Goal: Task Accomplishment & Management: Use online tool/utility

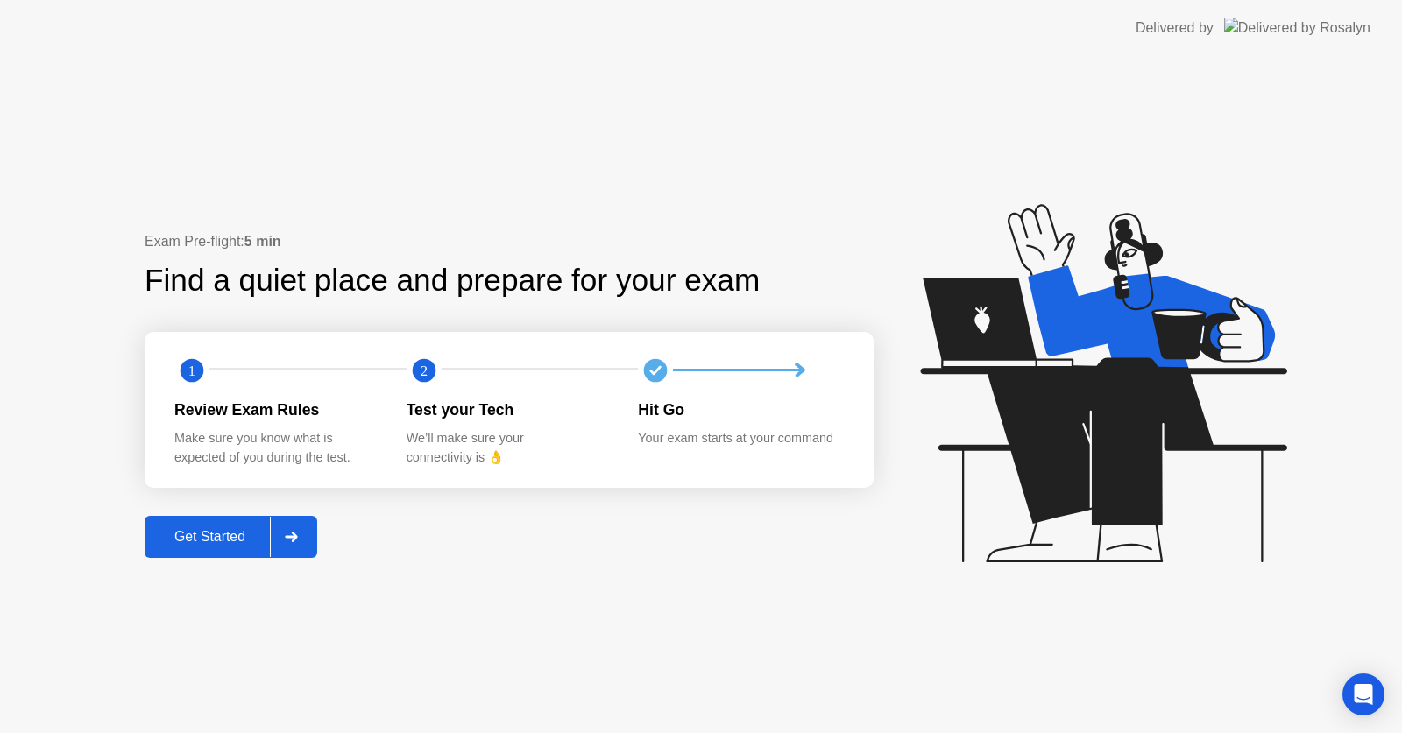
click at [218, 534] on div "Get Started" at bounding box center [210, 537] width 120 height 16
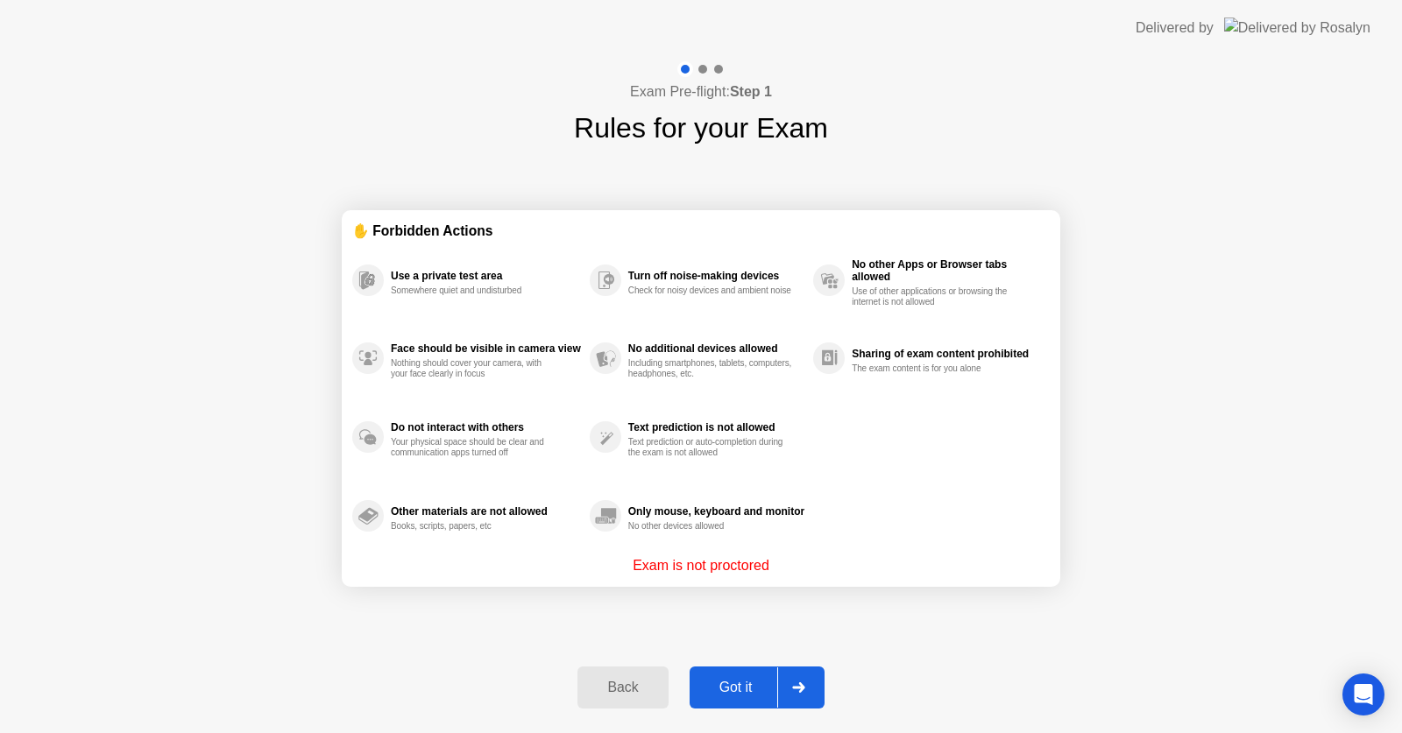
click at [730, 680] on div "Got it" at bounding box center [736, 688] width 82 height 16
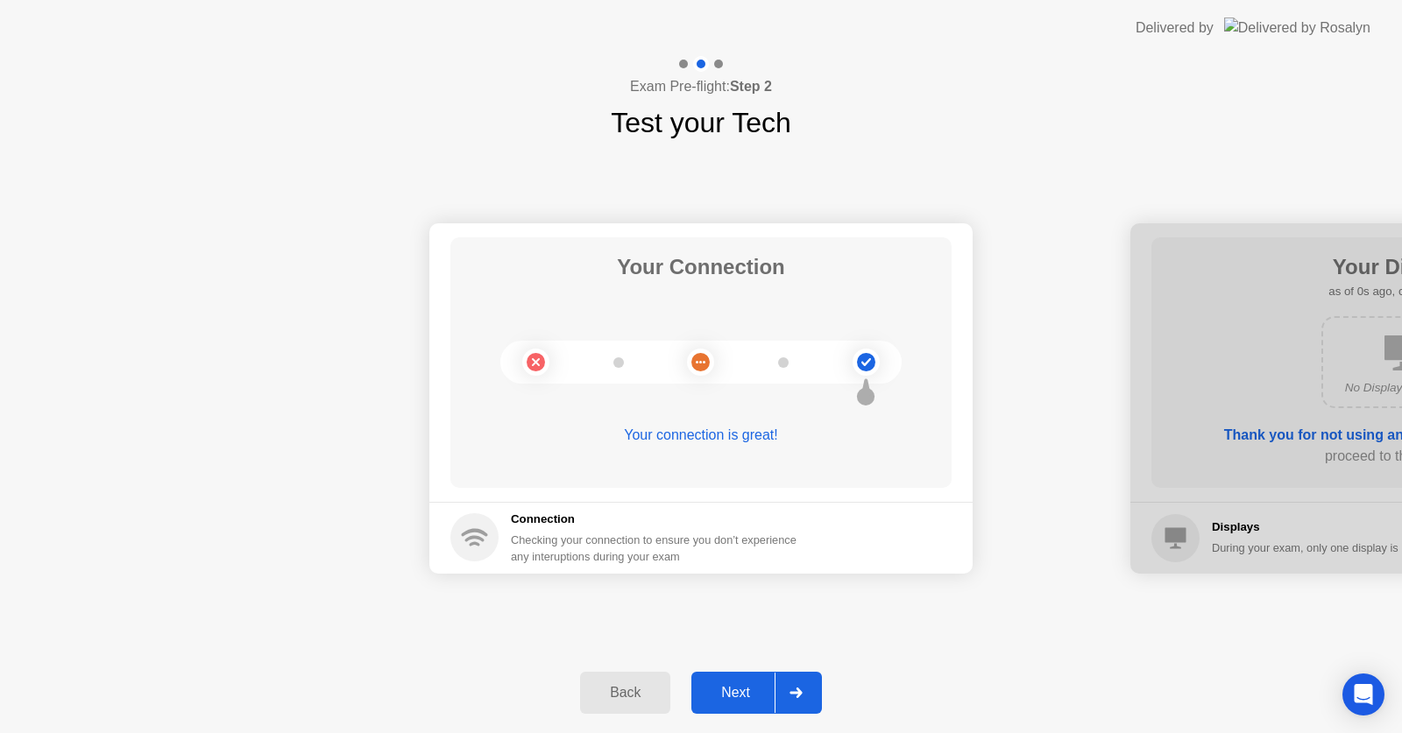
click at [730, 679] on button "Next" at bounding box center [756, 693] width 131 height 42
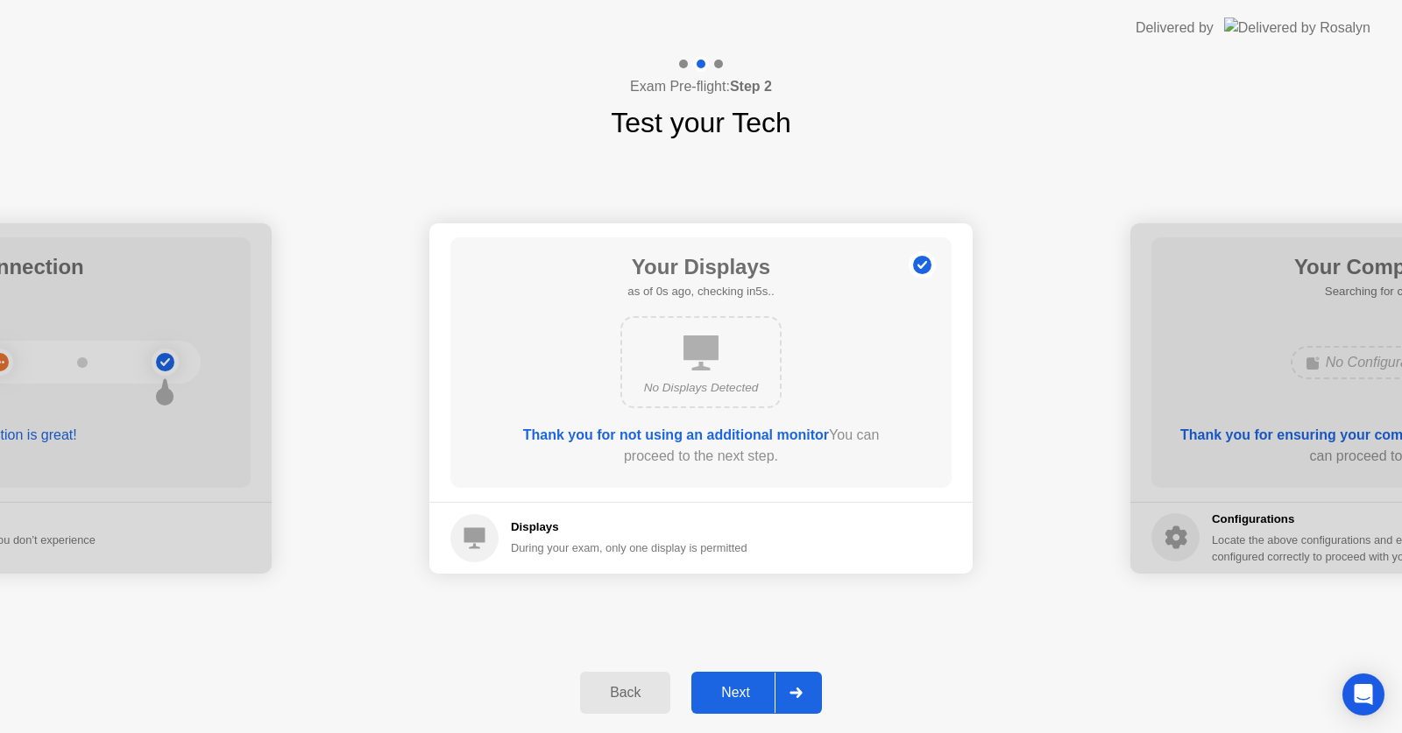
click at [730, 679] on button "Next" at bounding box center [756, 693] width 131 height 42
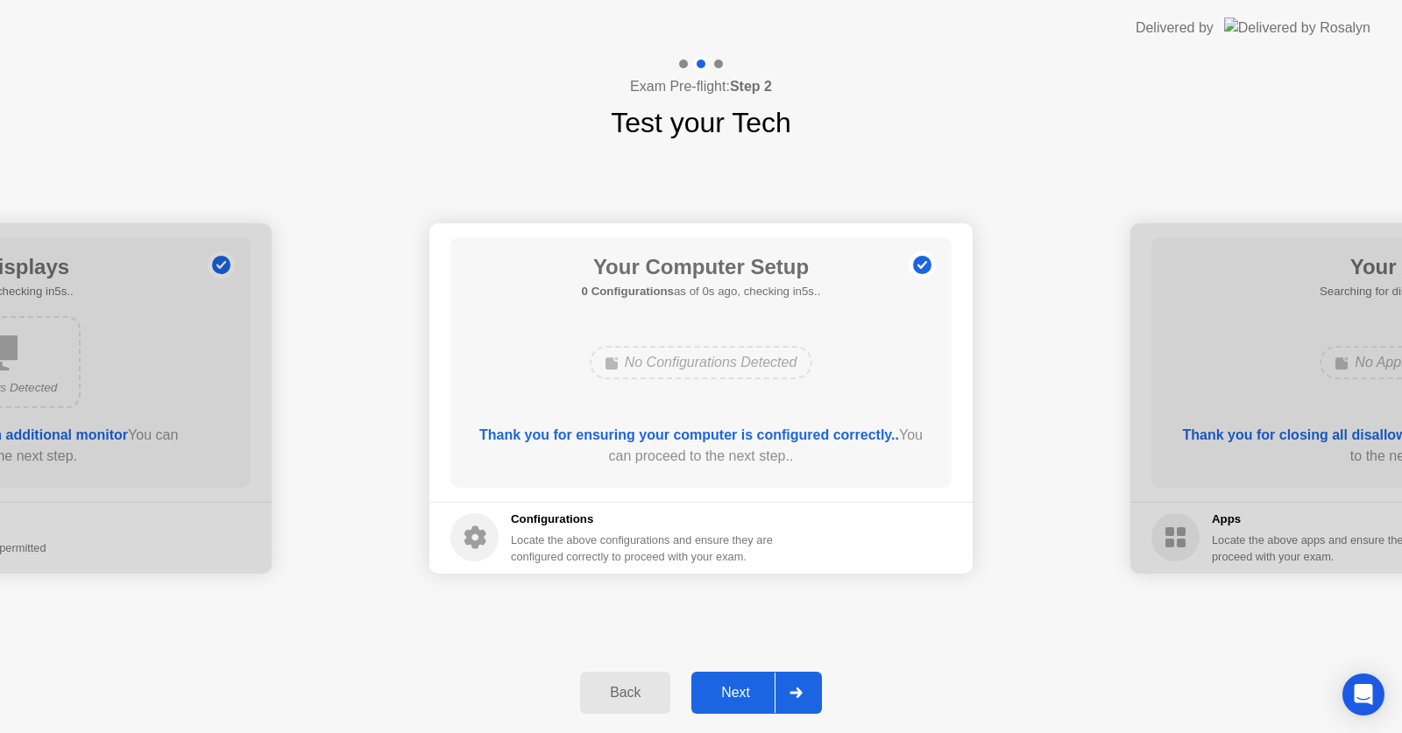
click at [737, 692] on div "Next" at bounding box center [736, 693] width 78 height 16
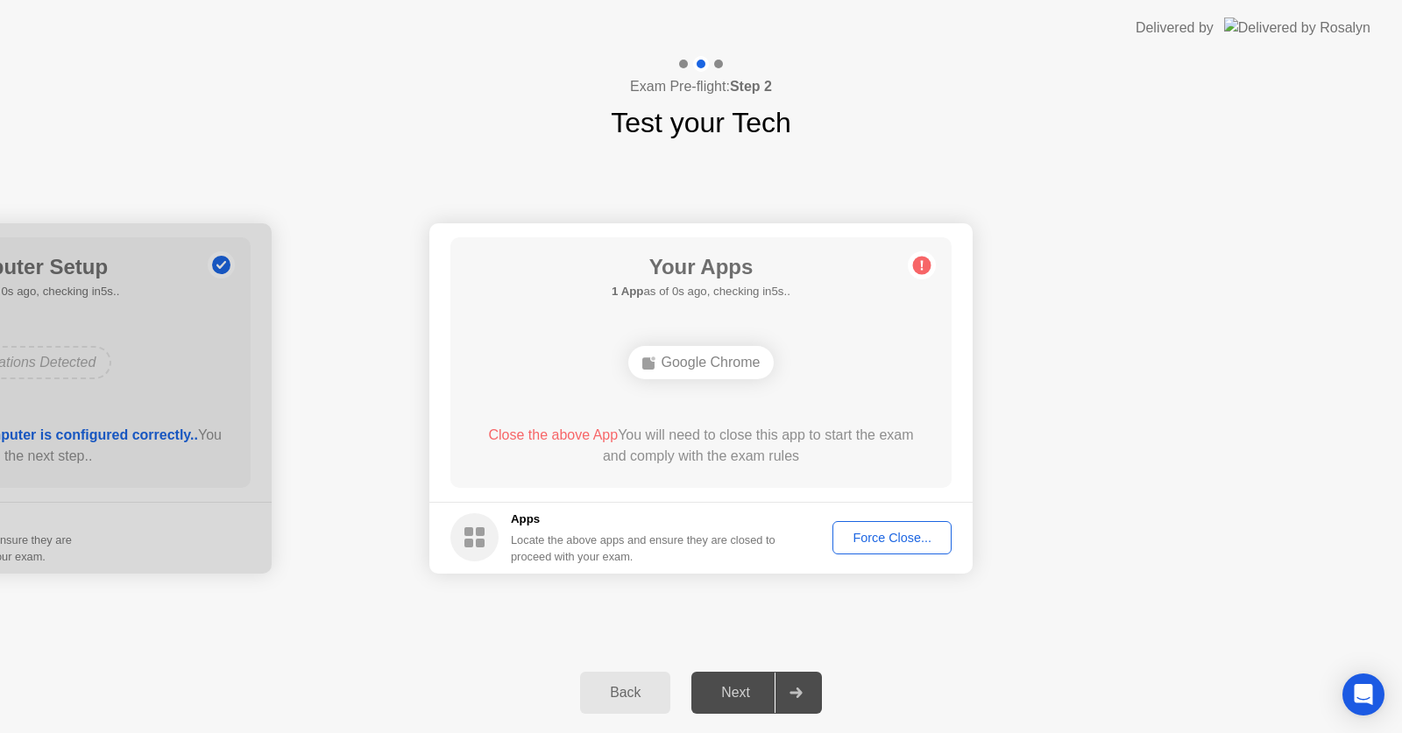
click at [737, 692] on div "Next" at bounding box center [736, 693] width 78 height 16
click at [874, 542] on div "Force Close..." at bounding box center [891, 538] width 107 height 14
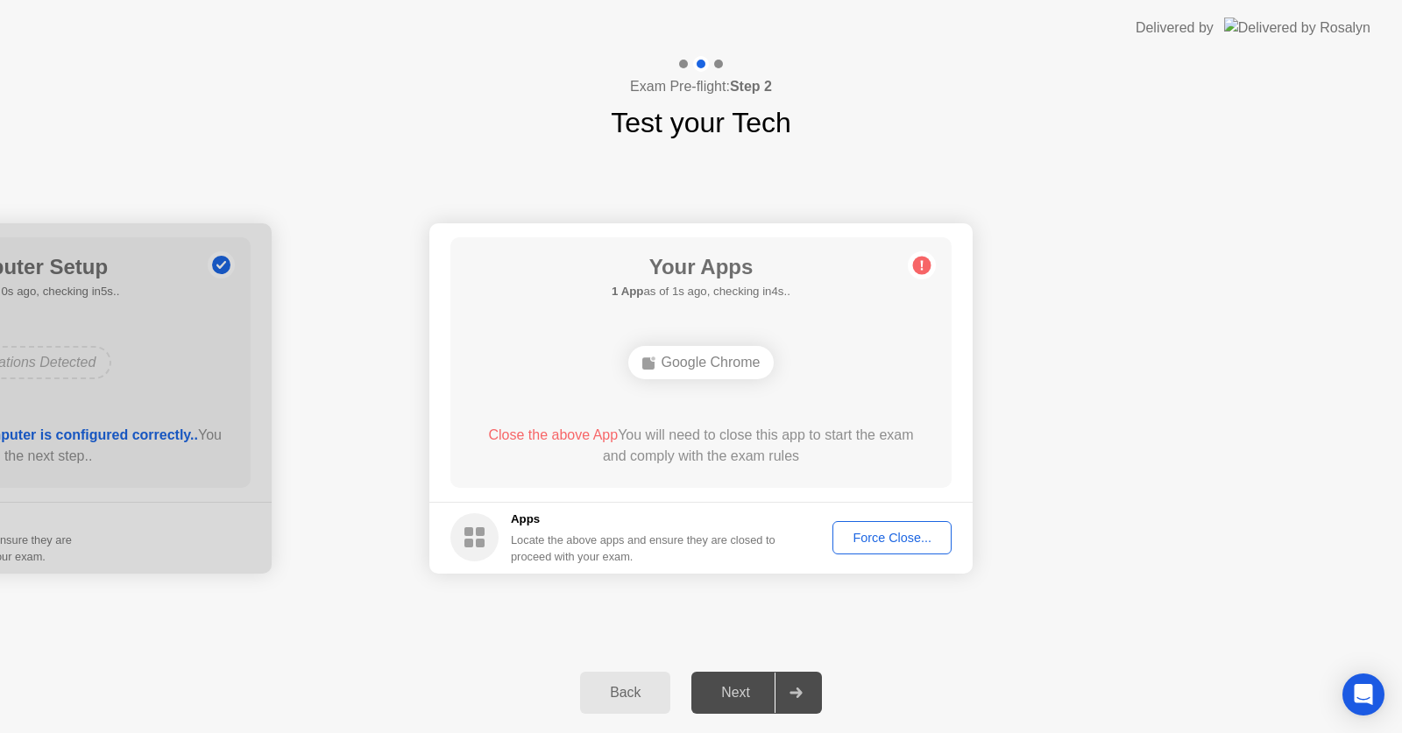
click at [894, 539] on div "Force Close..." at bounding box center [891, 538] width 107 height 14
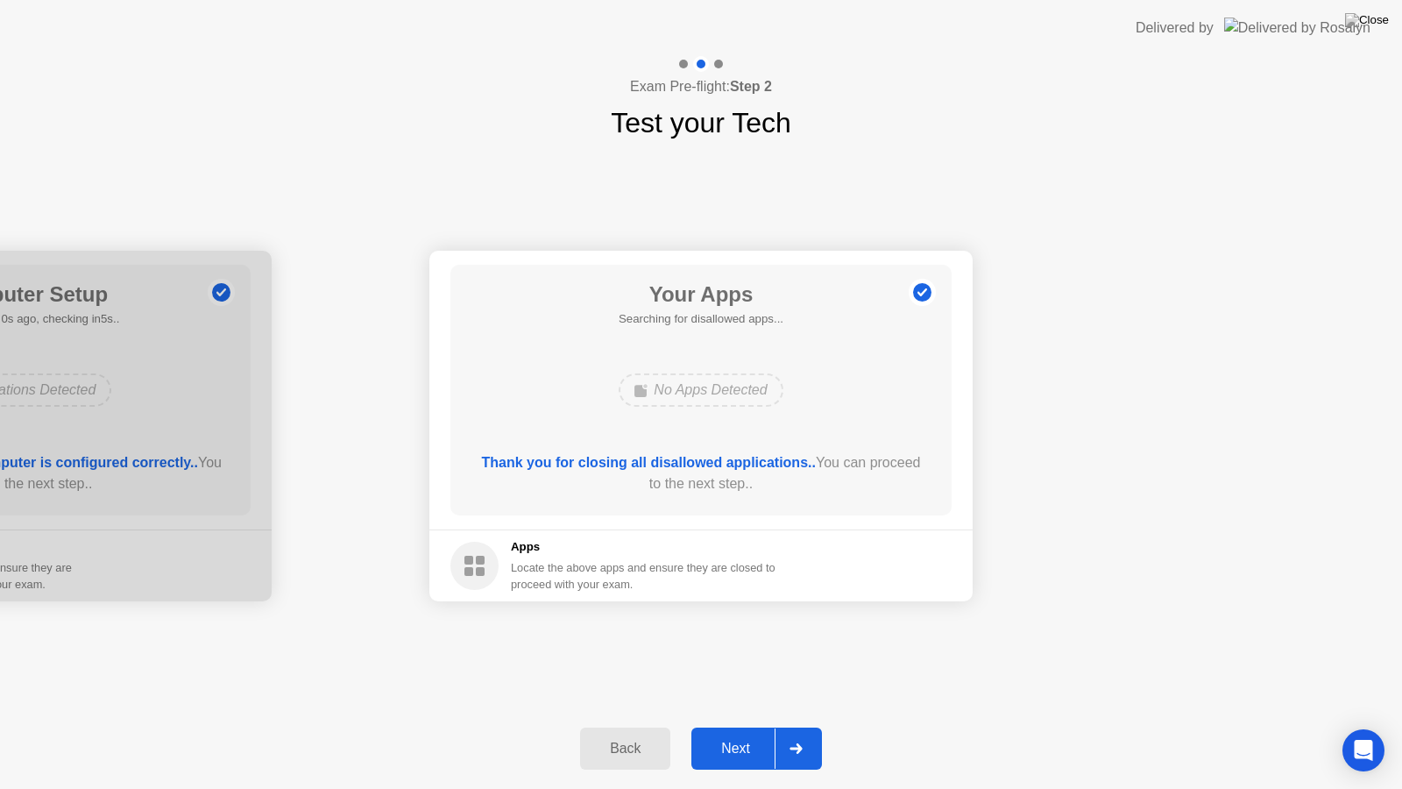
click at [737, 732] on div "Next" at bounding box center [736, 748] width 78 height 16
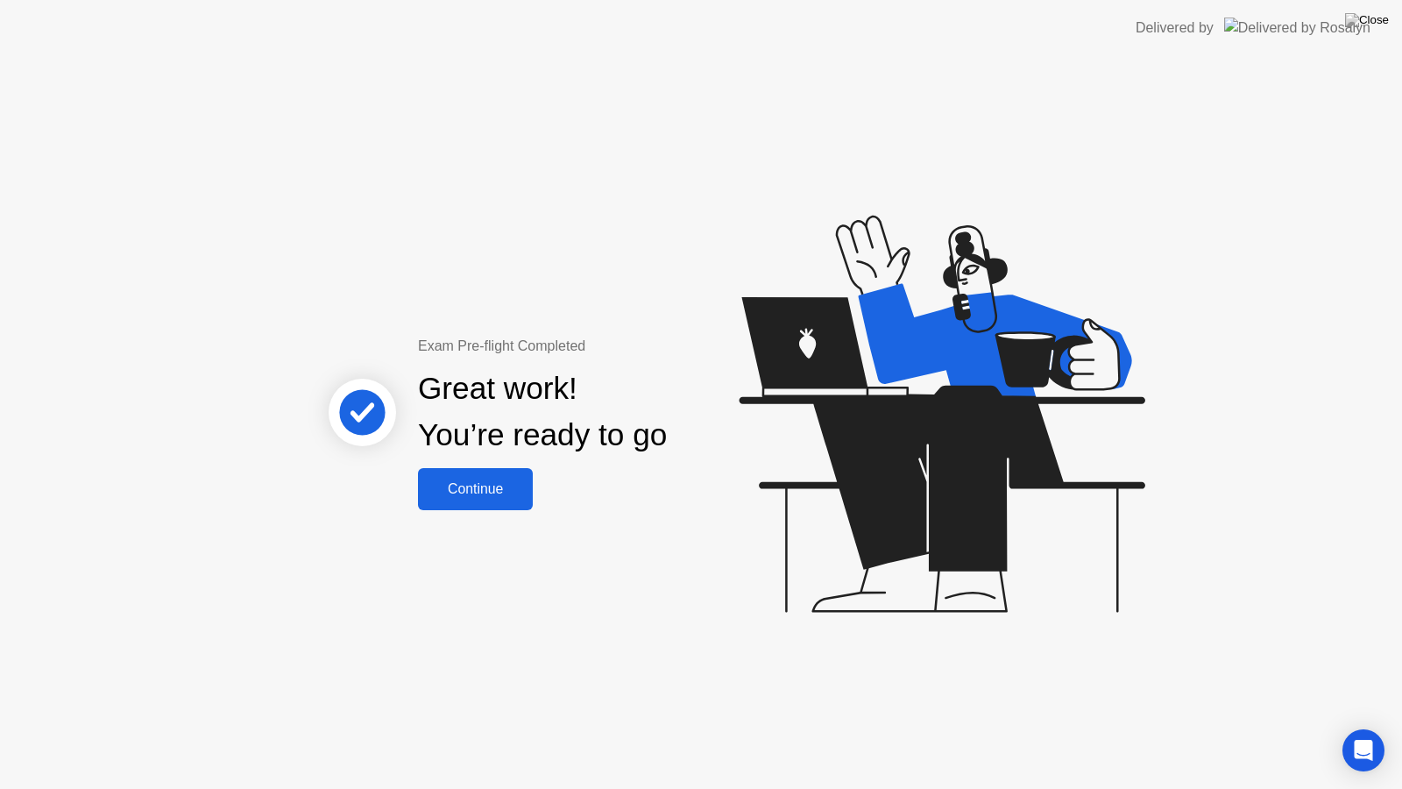
click at [503, 489] on div "Continue" at bounding box center [475, 489] width 104 height 16
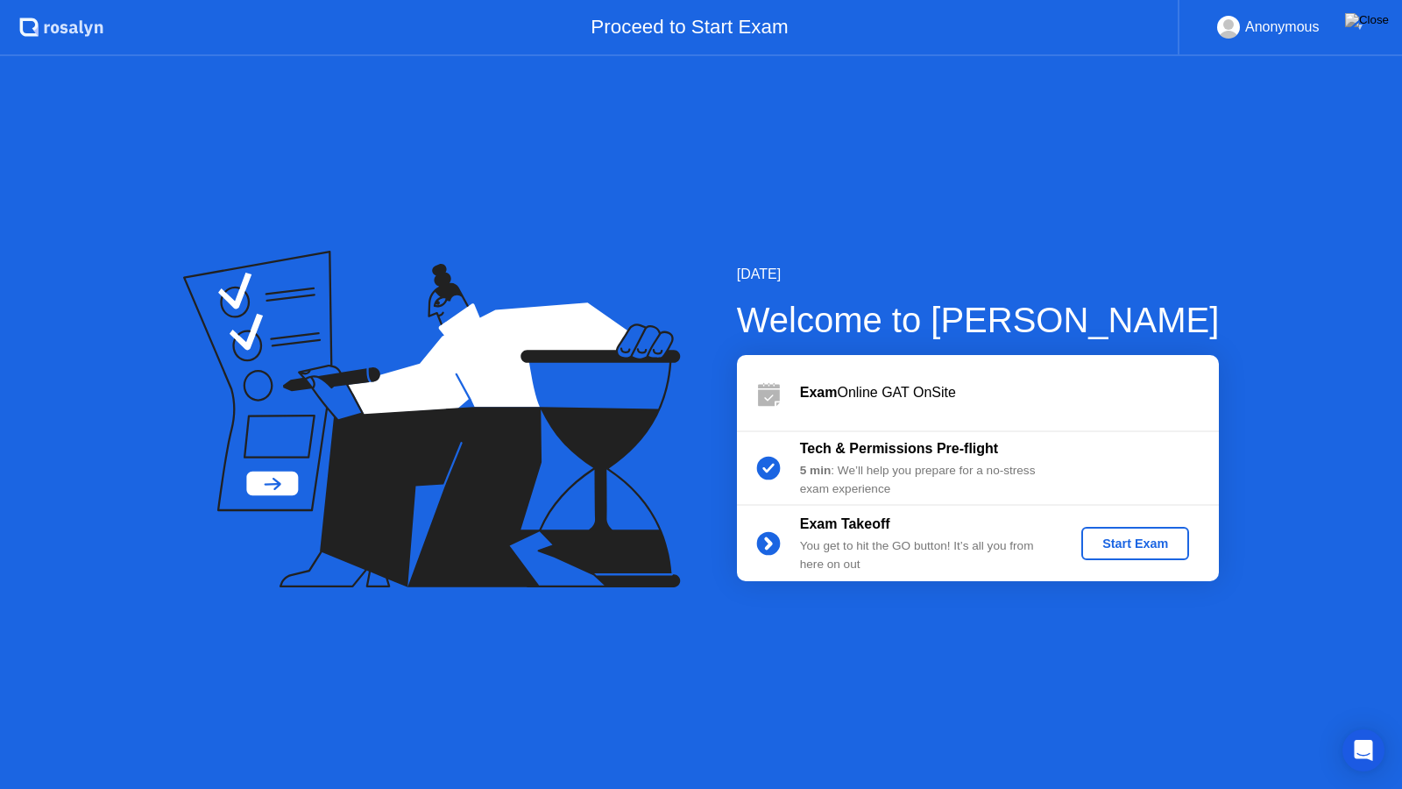
click at [1131, 548] on div "Start Exam" at bounding box center [1135, 543] width 94 height 14
